Goal: Task Accomplishment & Management: Manage account settings

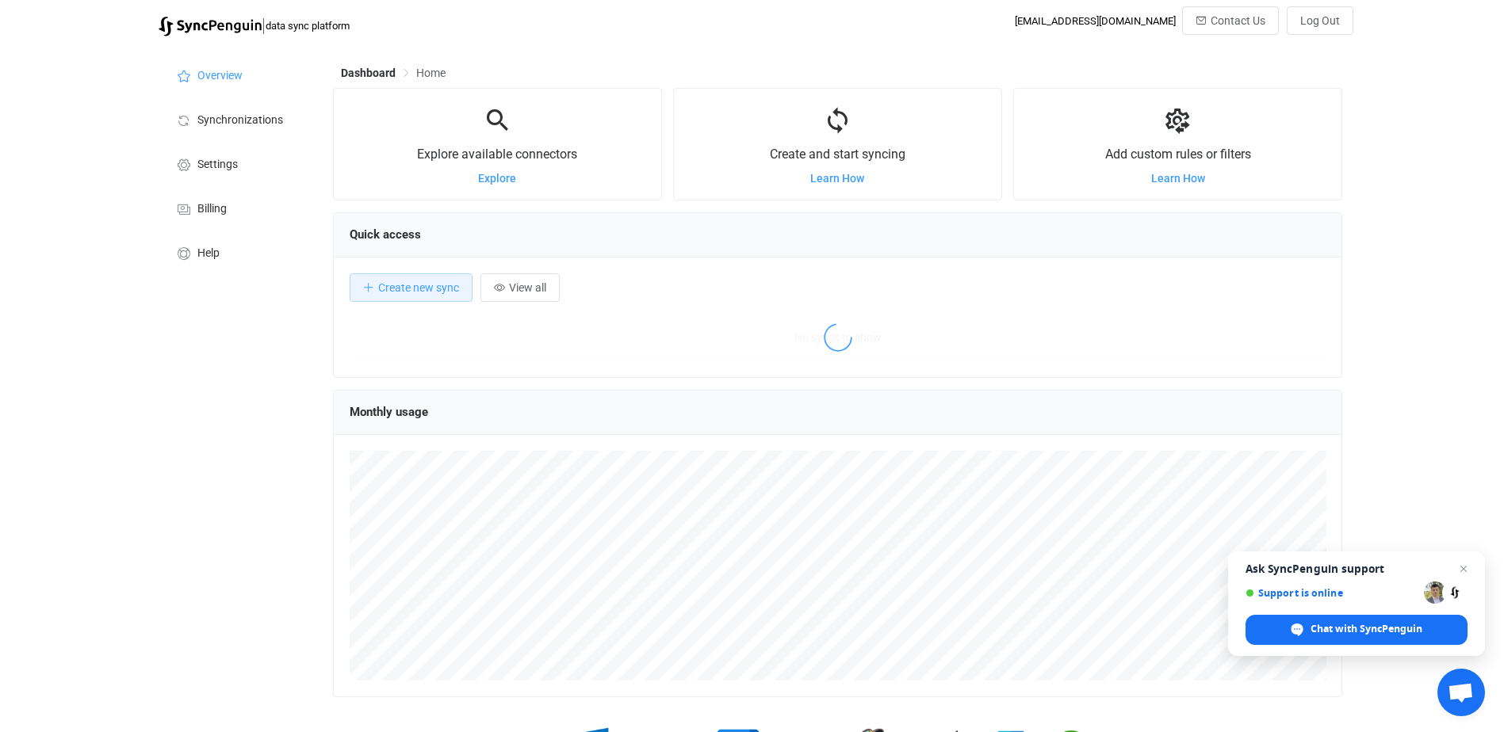
scroll to position [308, 1009]
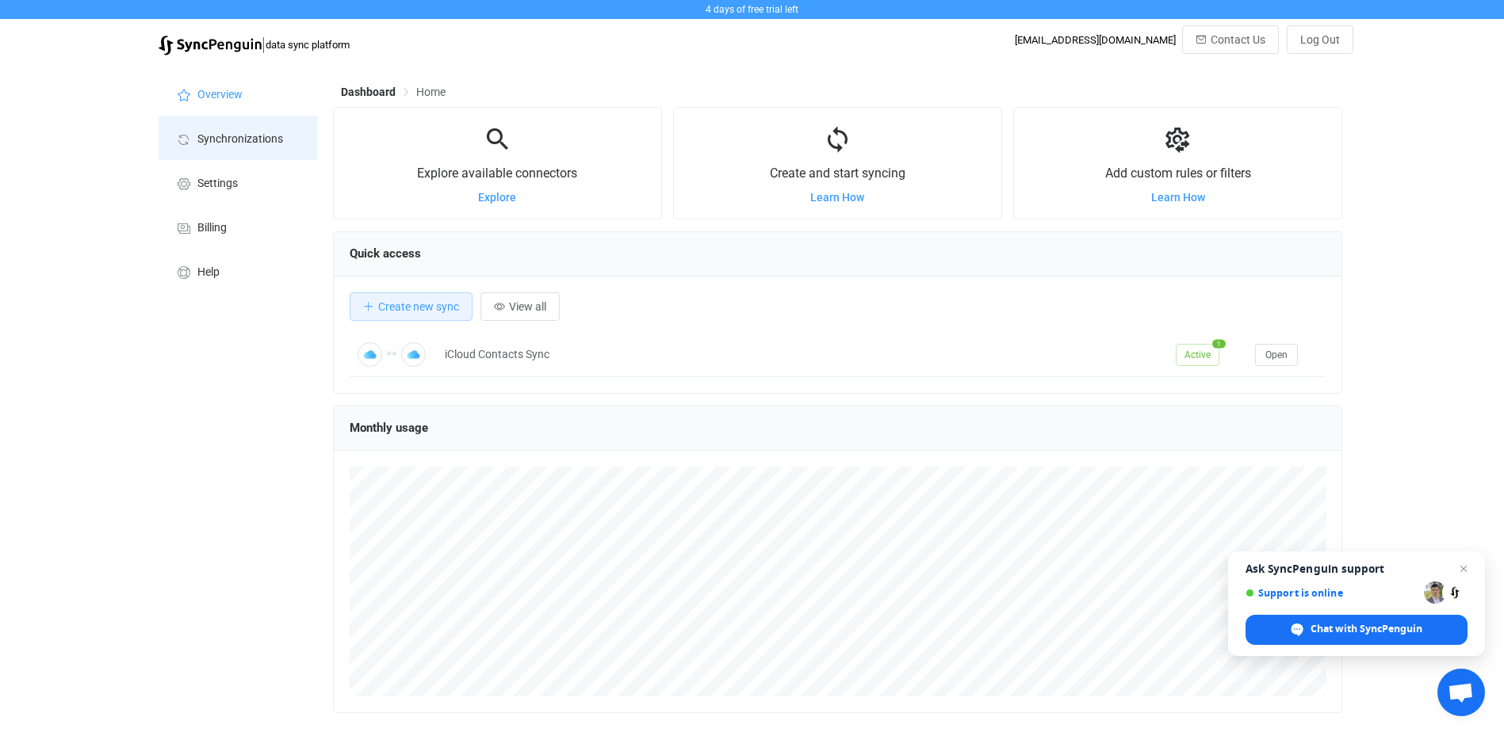
click at [212, 131] on li "Synchronizations" at bounding box center [238, 138] width 159 height 44
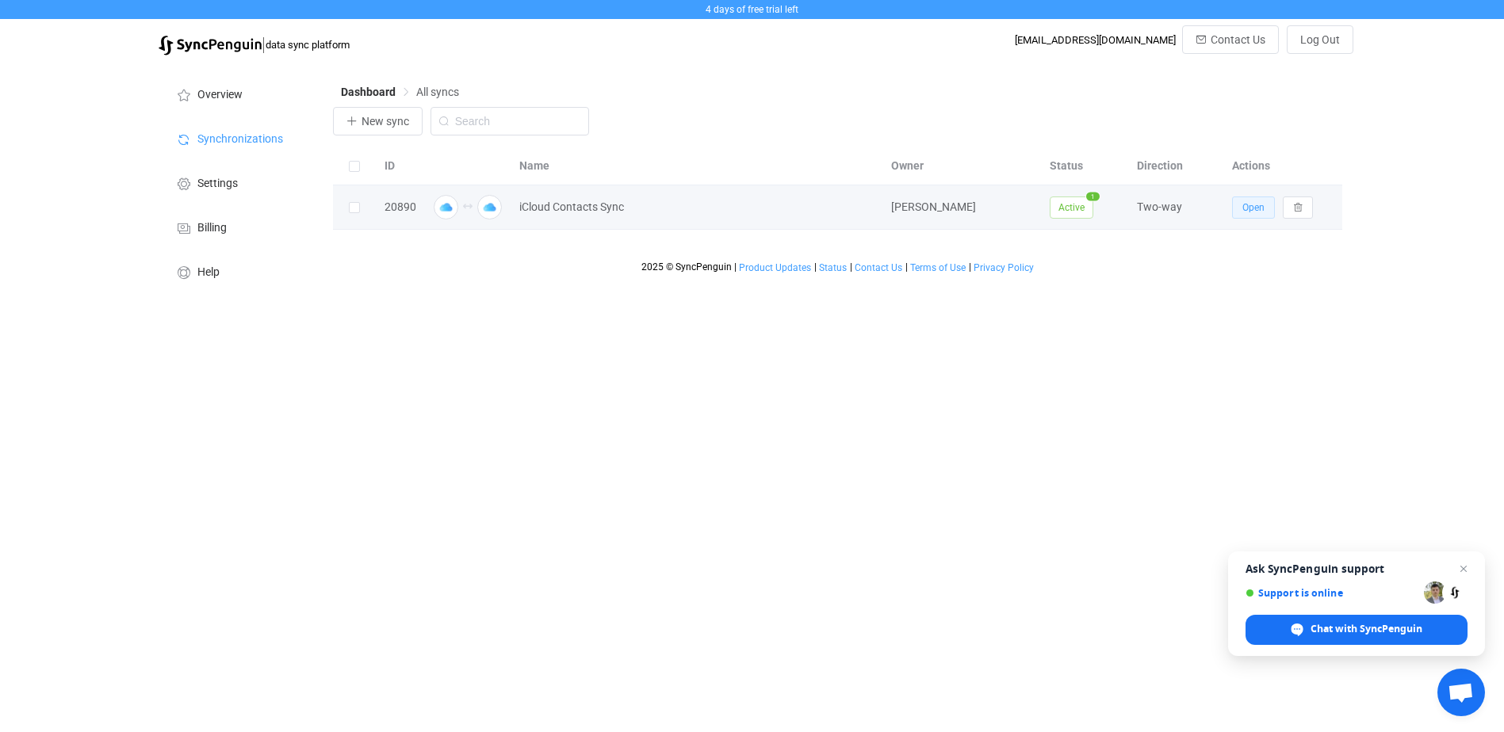
click at [1255, 212] on span "Open" at bounding box center [1253, 207] width 22 height 11
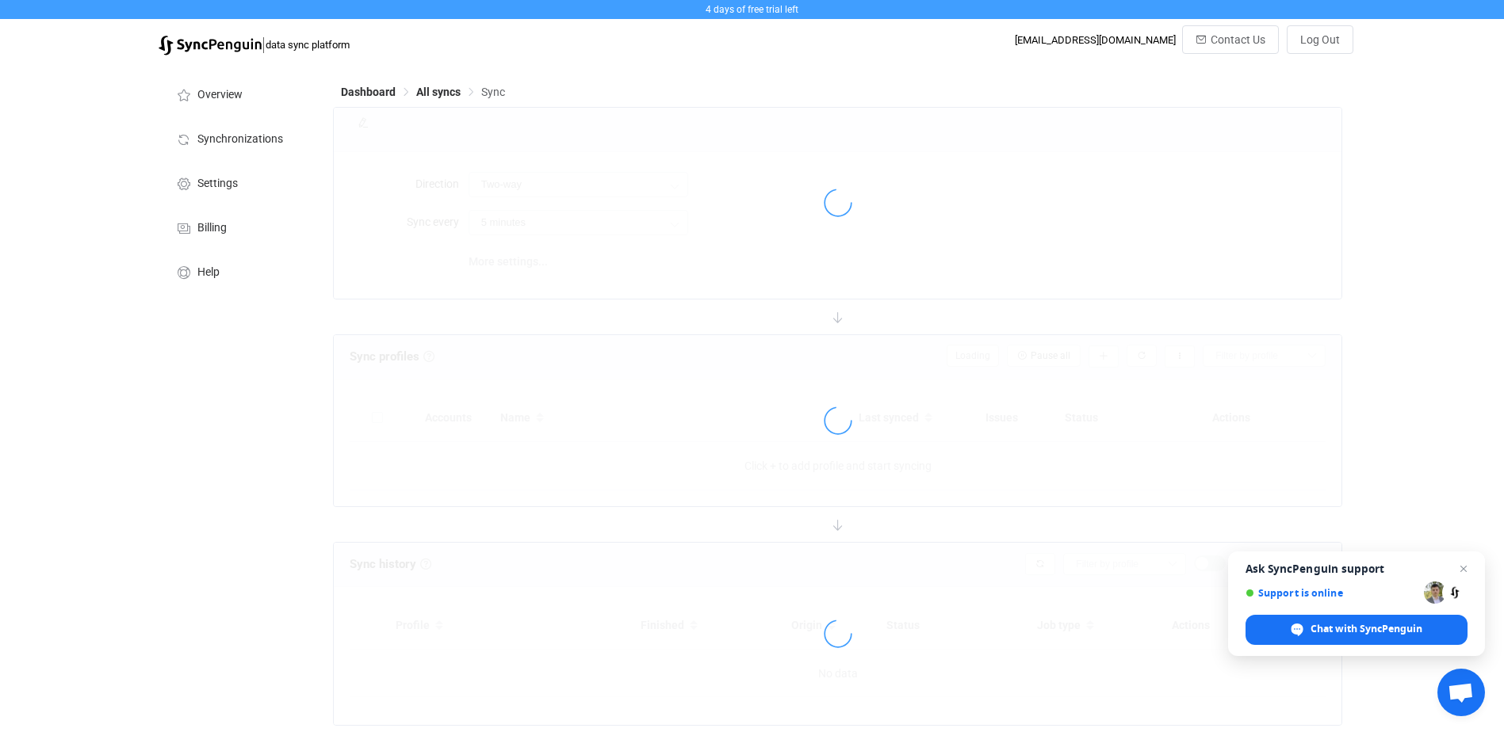
type input "1 hour"
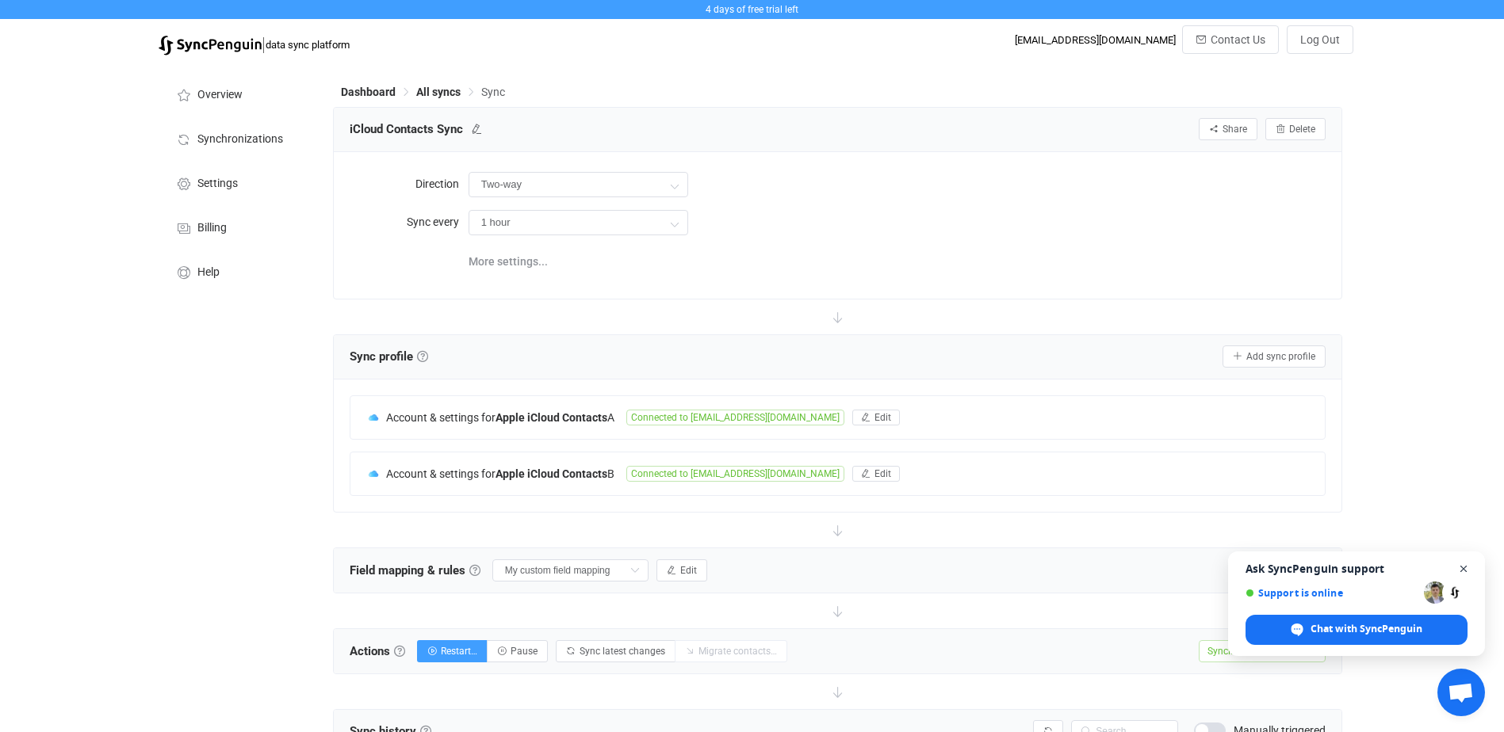
click at [1464, 569] on span "Open chat" at bounding box center [1464, 570] width 20 height 20
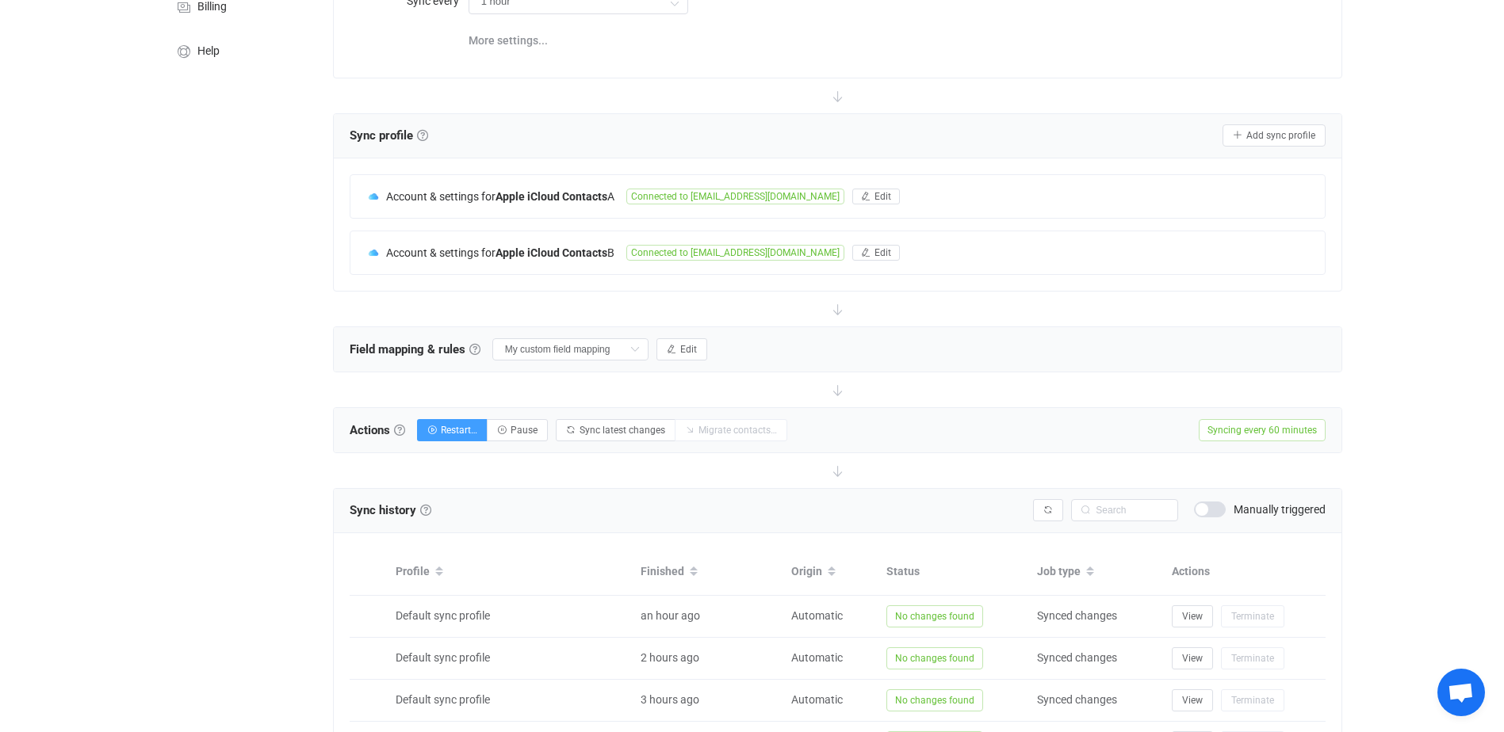
scroll to position [238, 0]
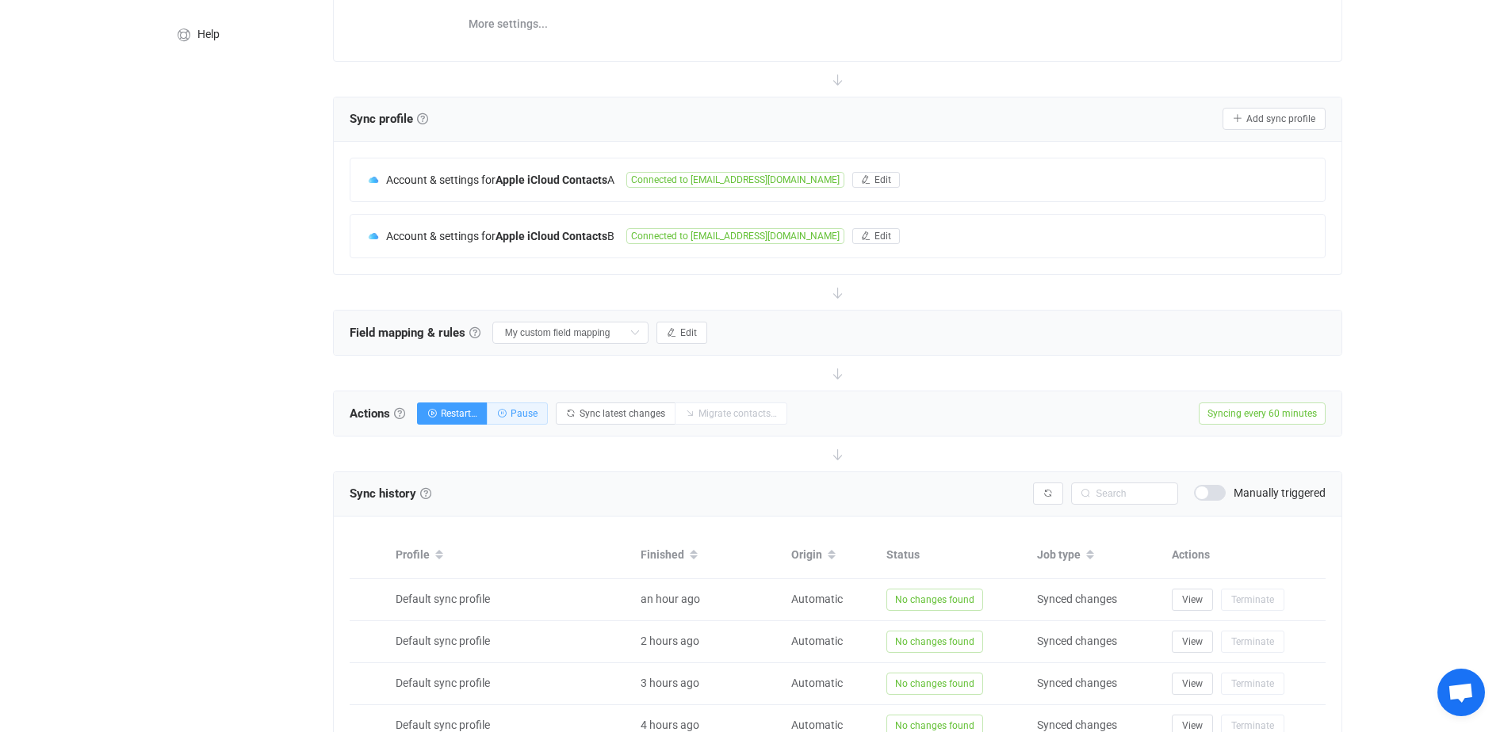
click at [526, 412] on span "Pause" at bounding box center [523, 413] width 27 height 11
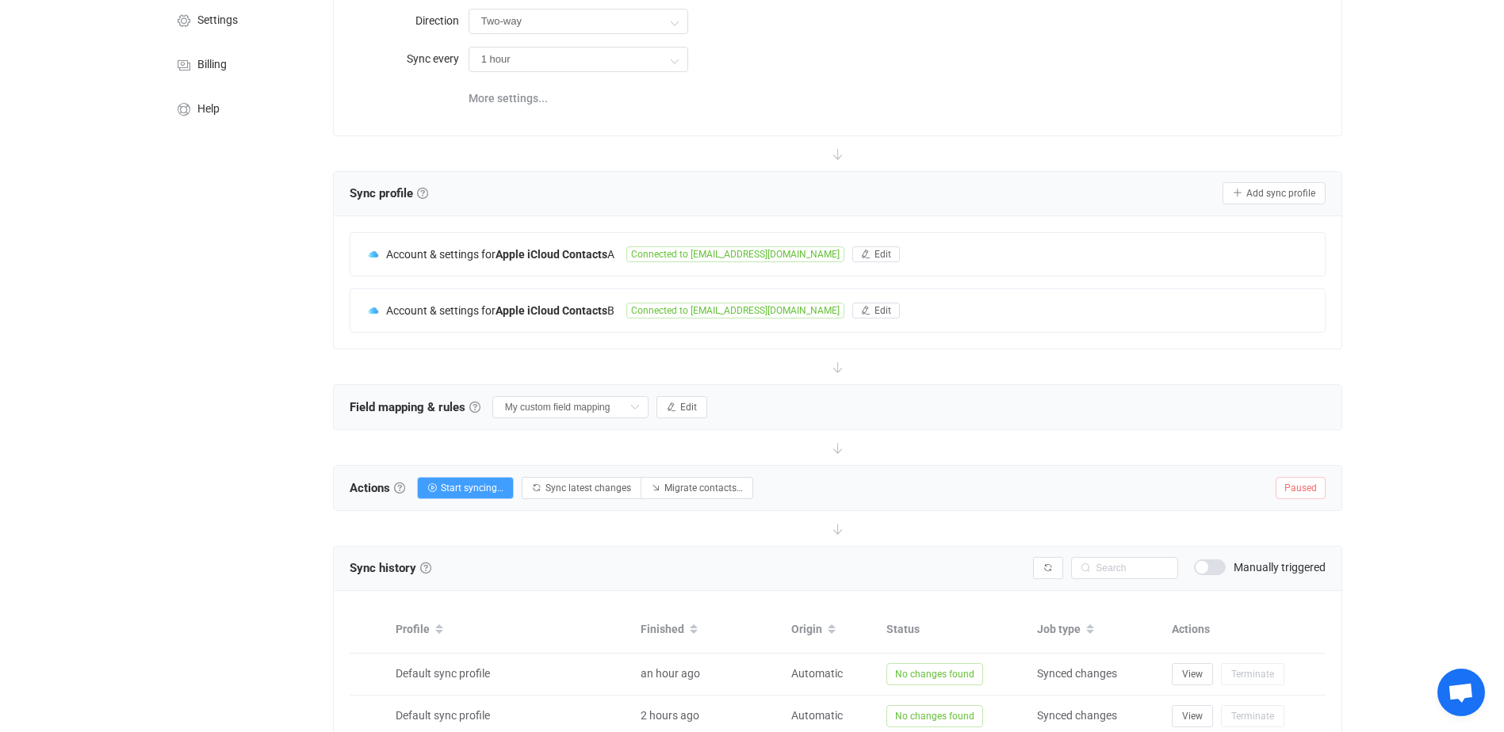
scroll to position [0, 0]
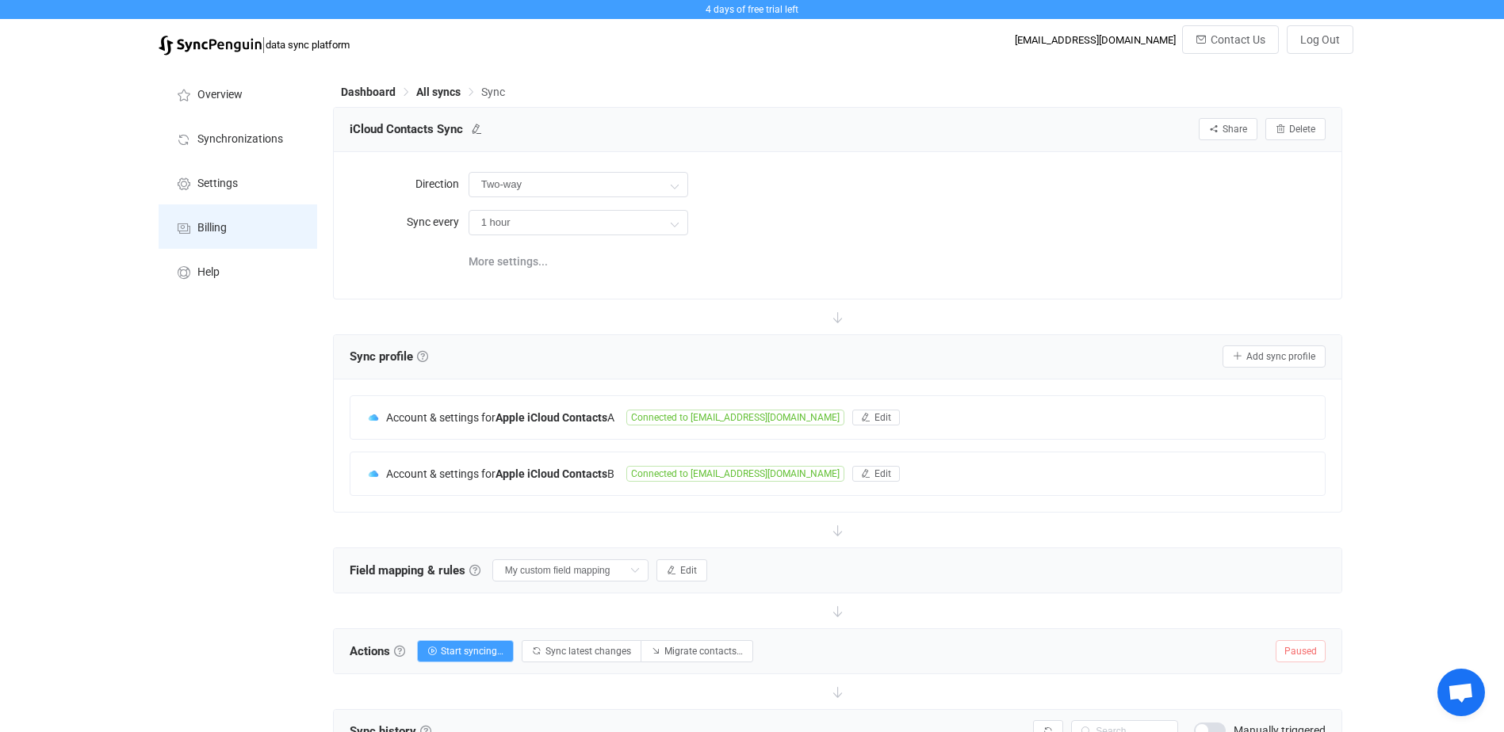
click at [208, 229] on span "Billing" at bounding box center [211, 228] width 29 height 13
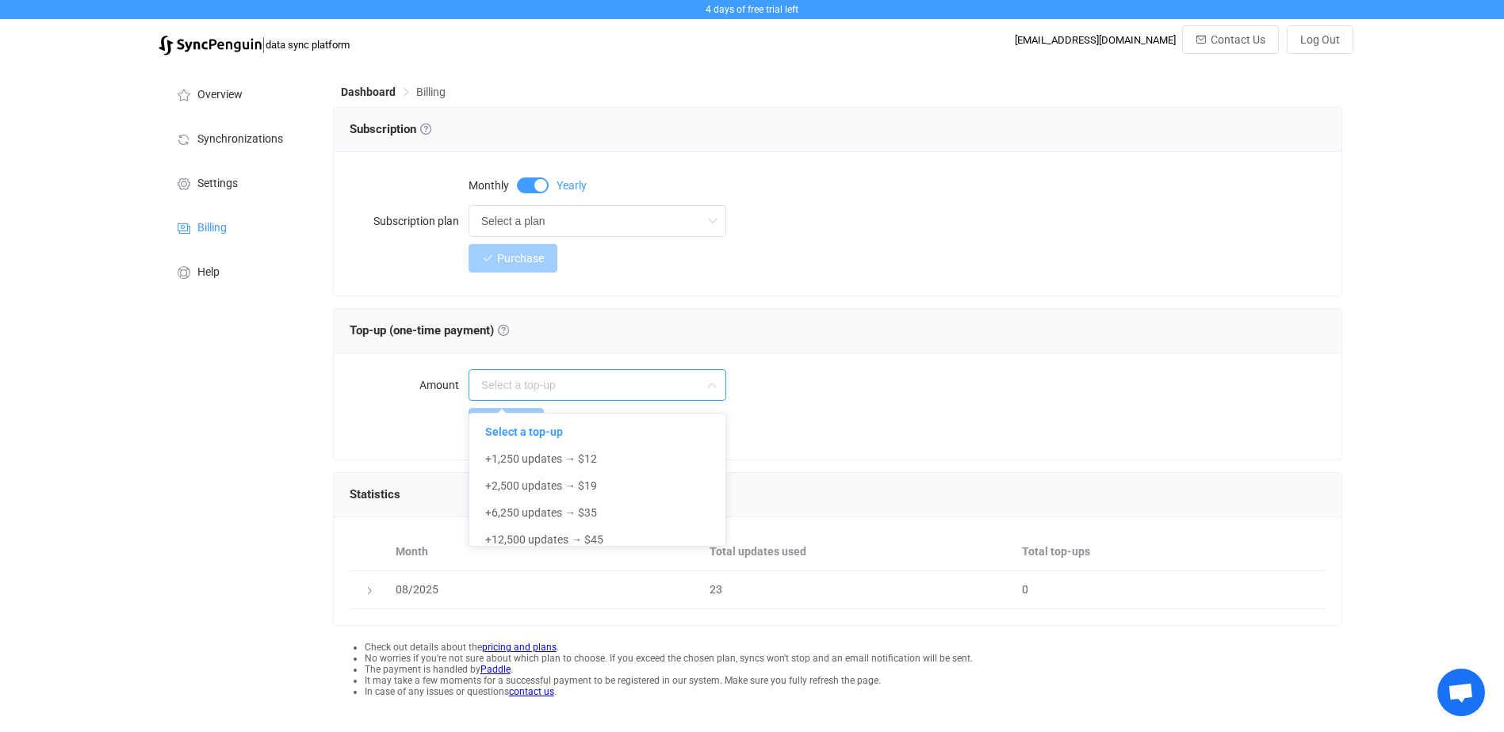
click at [617, 385] on input "text" at bounding box center [597, 385] width 258 height 32
click at [864, 371] on div at bounding box center [897, 385] width 858 height 32
type input "Select a top-up"
click at [254, 454] on div "Overview Synchronizations Settings Billing Help" at bounding box center [238, 410] width 174 height 695
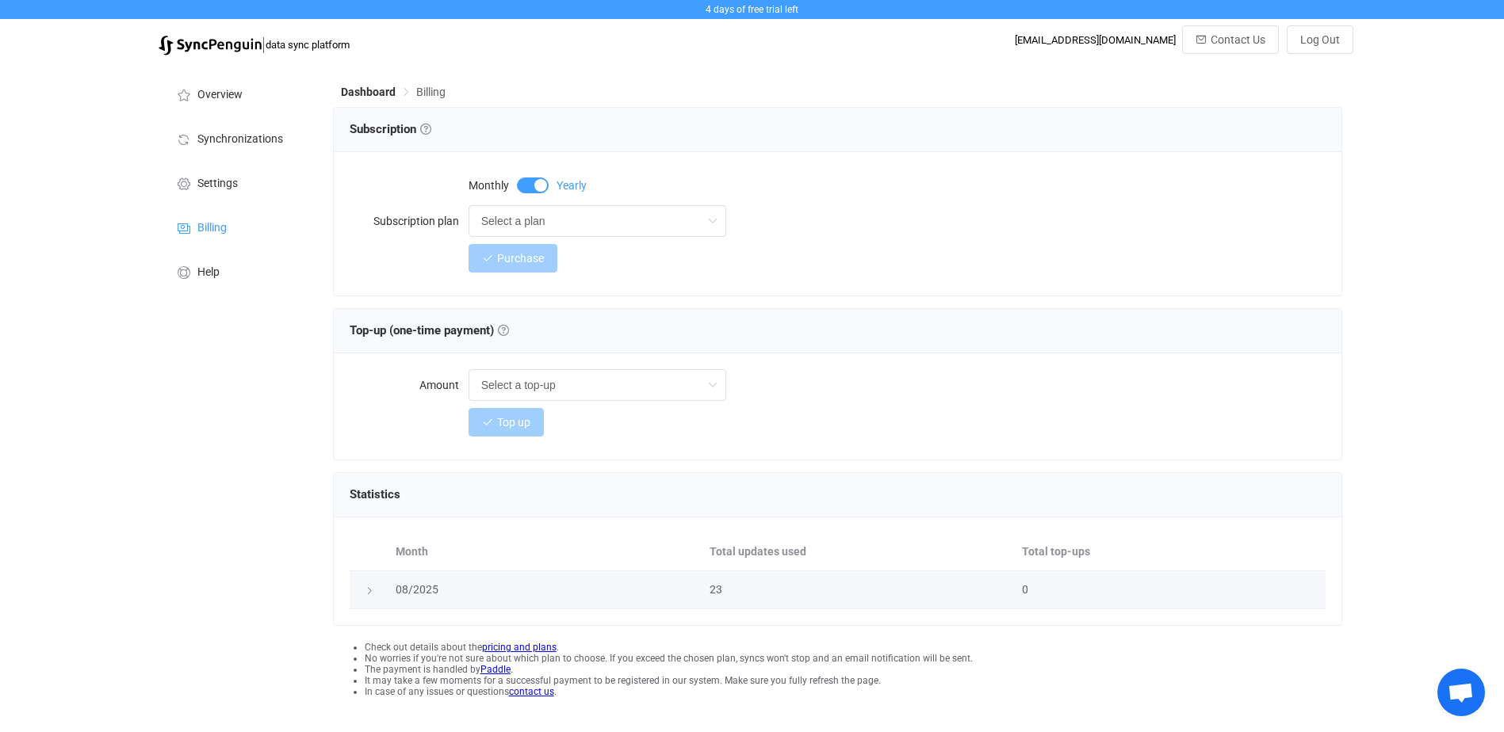
click at [368, 594] on icon at bounding box center [370, 592] width 10 height 10
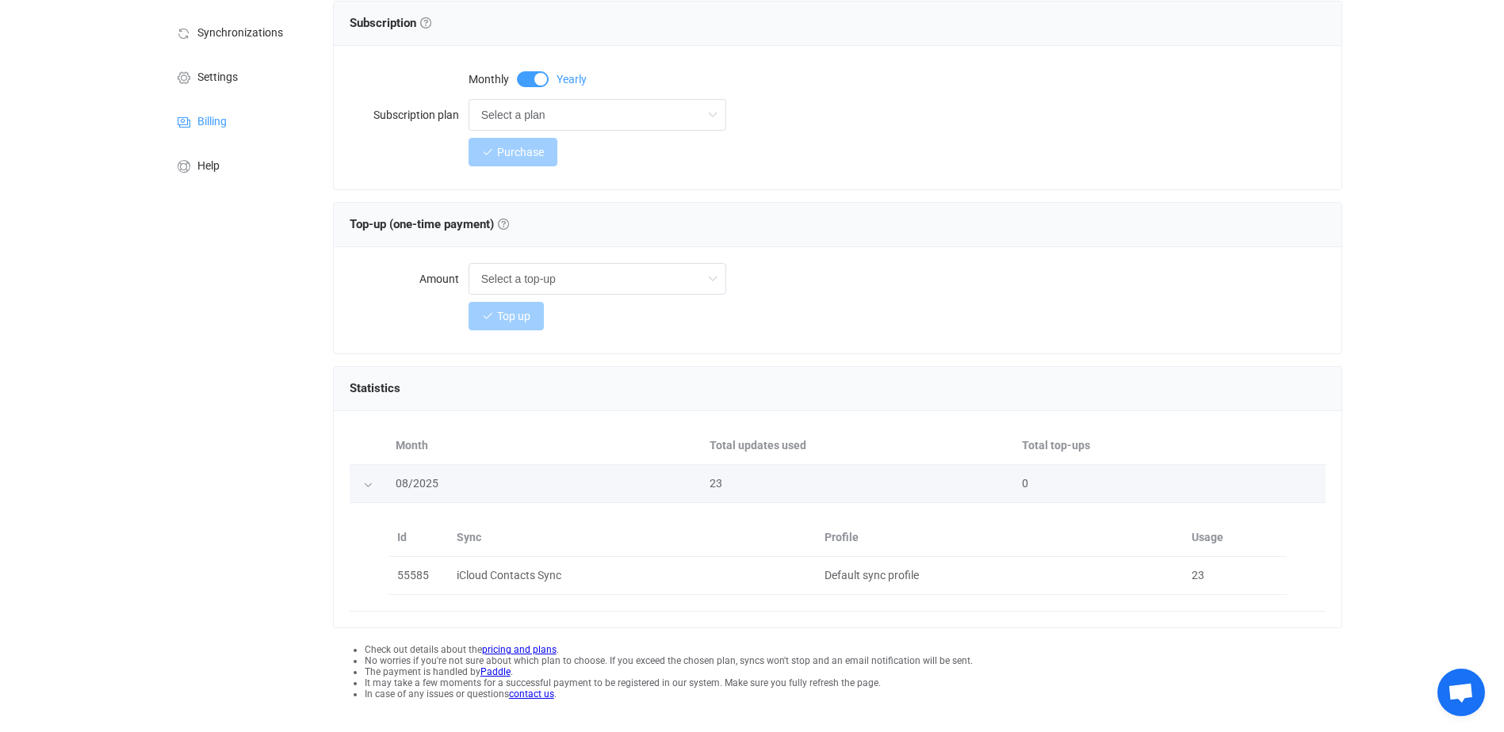
scroll to position [137, 0]
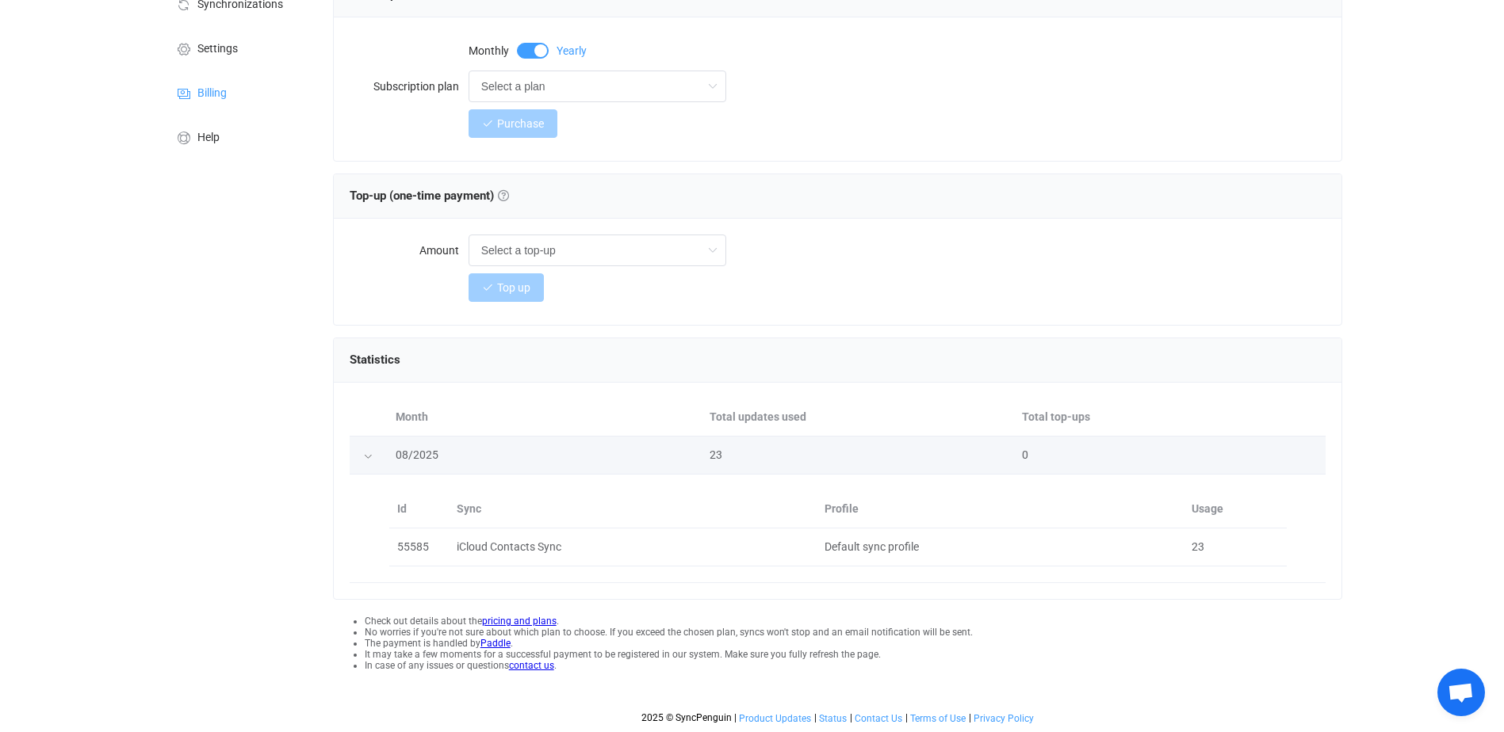
click at [364, 453] on icon at bounding box center [368, 457] width 10 height 10
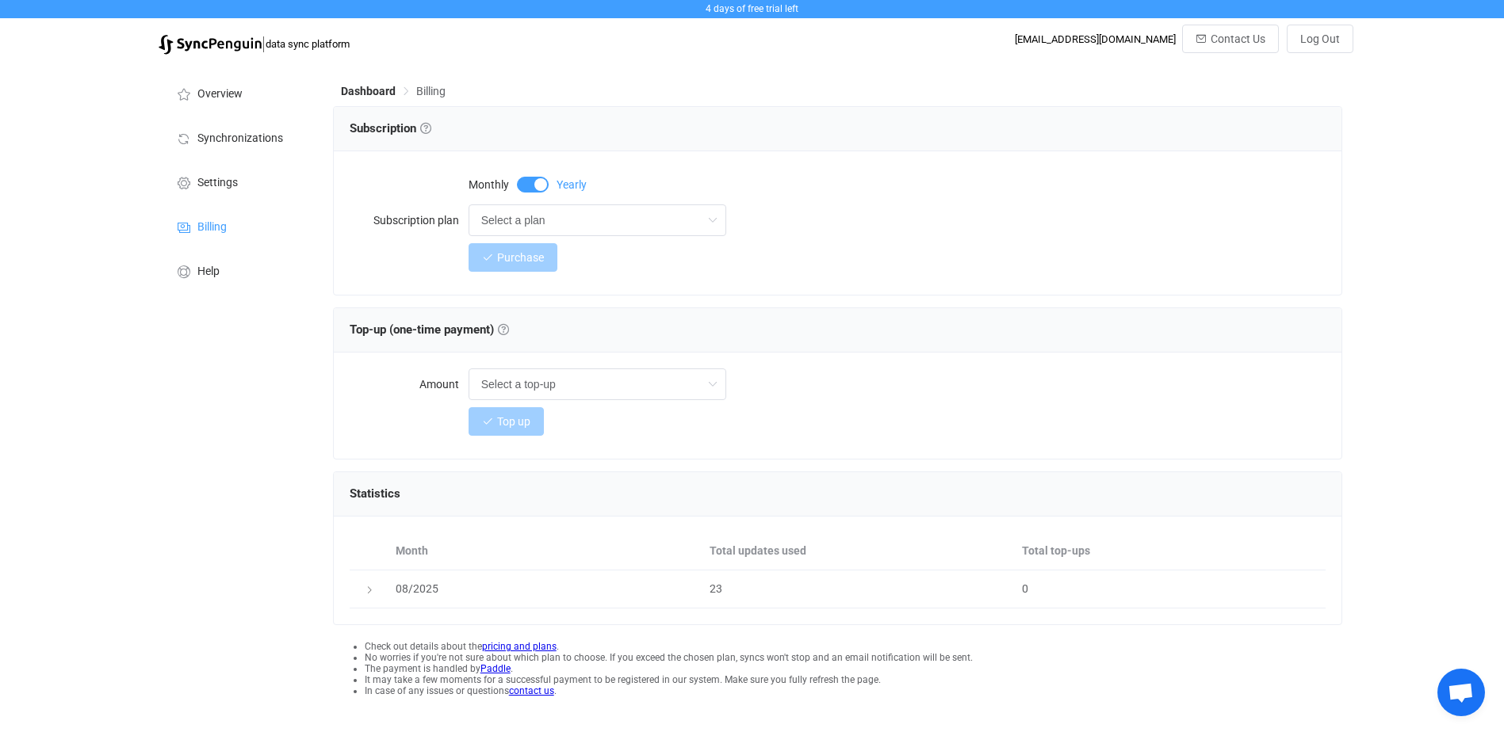
scroll to position [0, 0]
click at [229, 181] on span "Settings" at bounding box center [217, 184] width 40 height 13
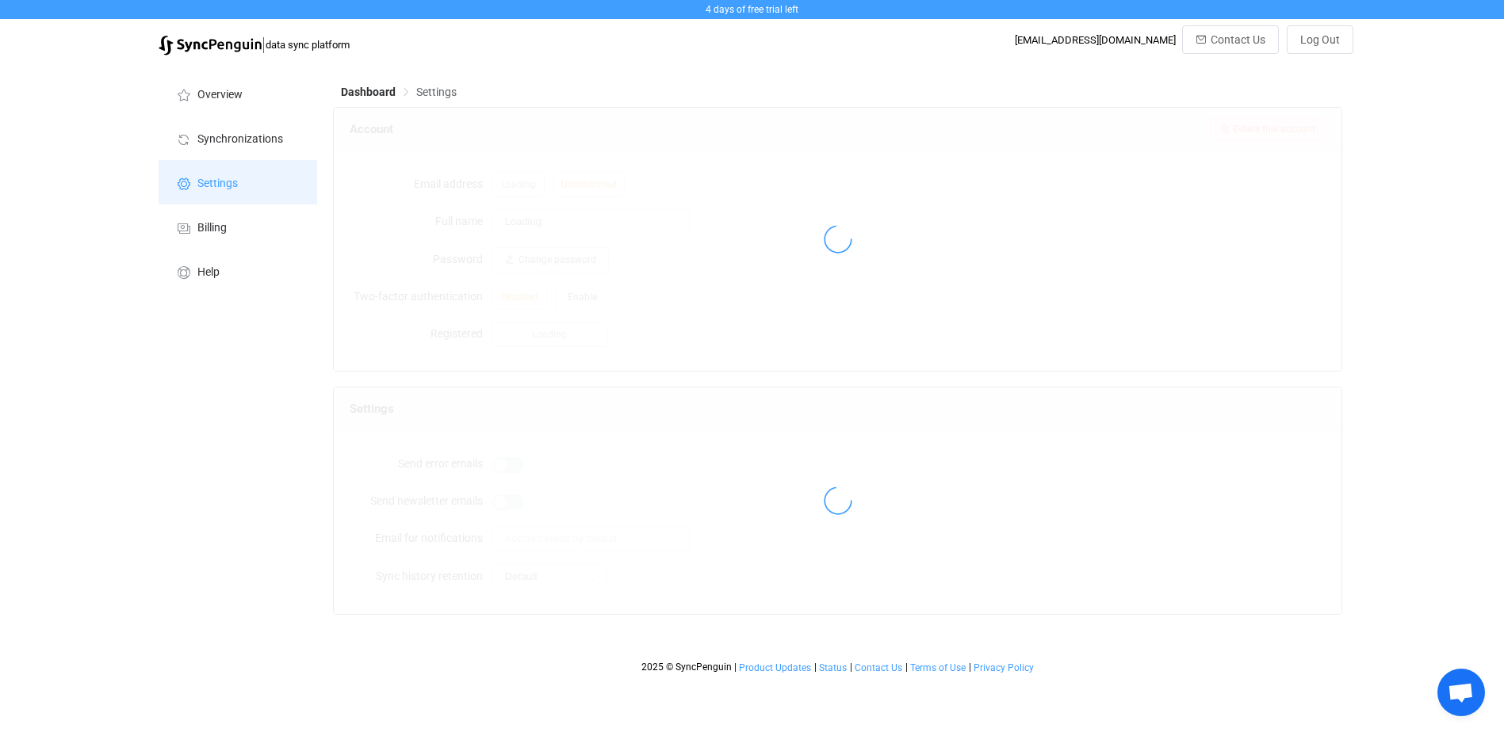
type input "Scott Palfreeman"
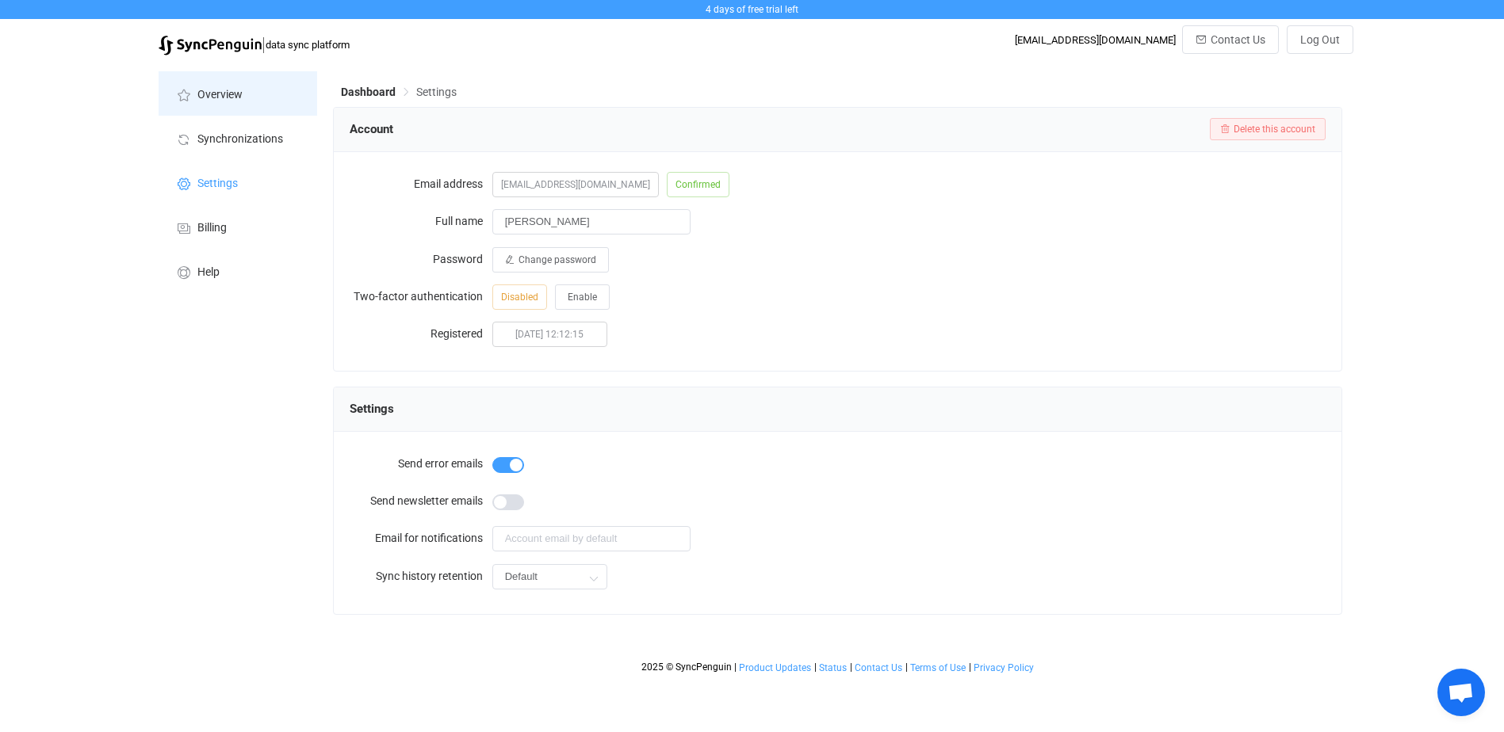
click at [221, 86] on li "Overview" at bounding box center [238, 93] width 159 height 44
